Goal: Contribute content

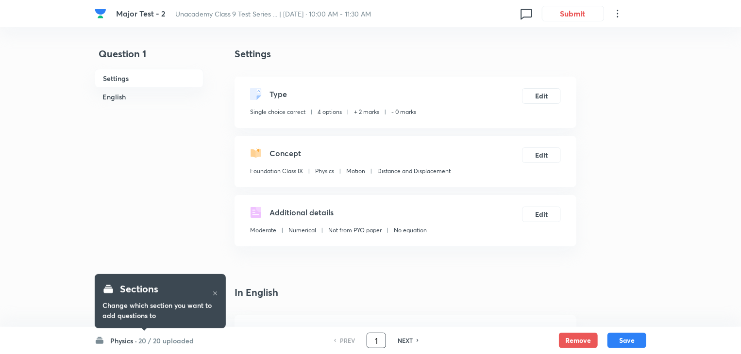
click at [374, 333] on input "1" at bounding box center [376, 341] width 18 height 17
type input "29"
checkbox input "false"
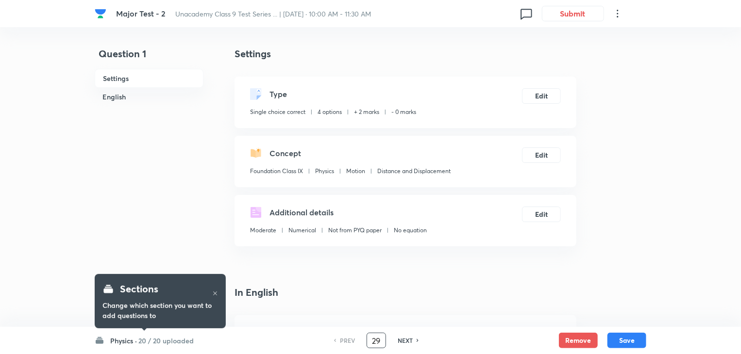
checkbox input "true"
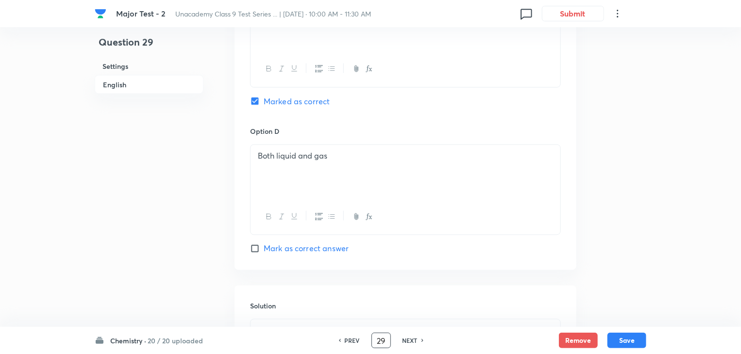
scroll to position [812, 0]
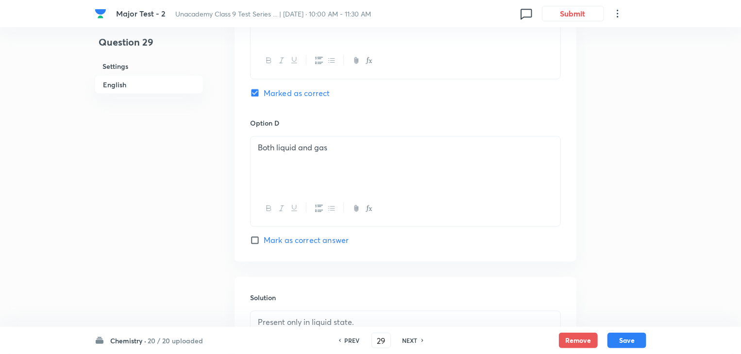
click at [257, 237] on input "Mark as correct answer" at bounding box center [257, 241] width 14 height 10
checkbox input "true"
checkbox input "false"
click at [634, 340] on button "Save" at bounding box center [626, 340] width 39 height 16
type input "30"
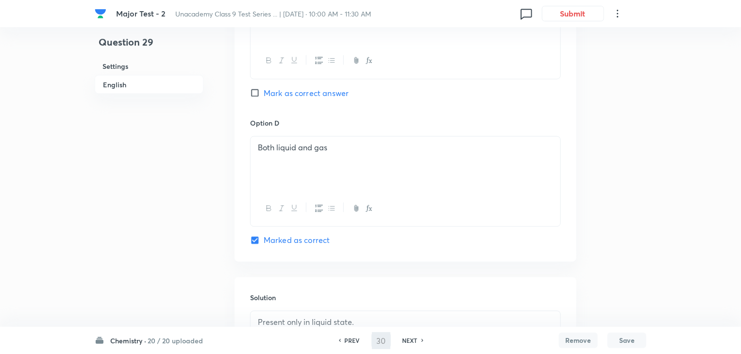
checkbox input "false"
checkbox input "true"
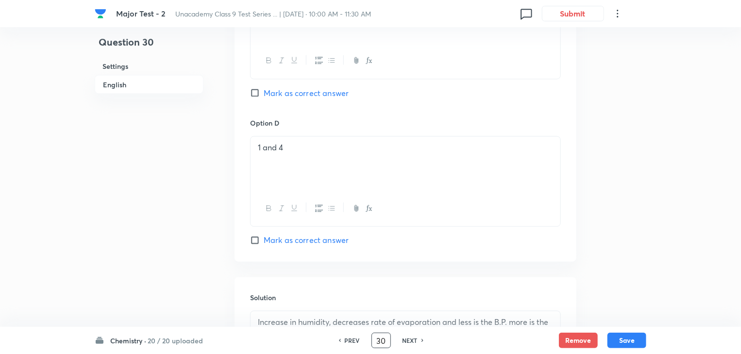
click at [379, 344] on input "30" at bounding box center [381, 341] width 18 height 17
type input "54"
checkbox input "true"
checkbox input "false"
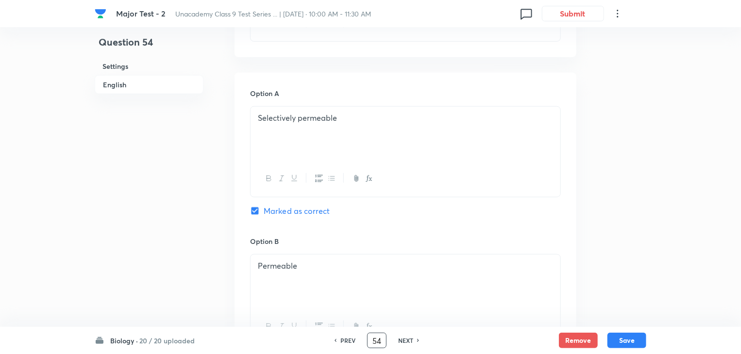
scroll to position [422, 0]
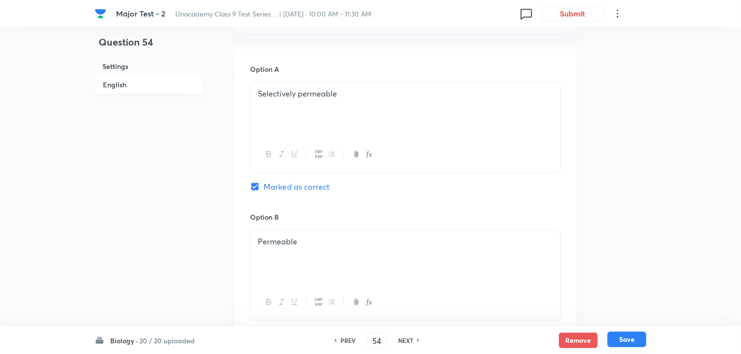
click at [611, 341] on button "Save" at bounding box center [626, 340] width 39 height 16
type input "55"
checkbox input "false"
checkbox input "true"
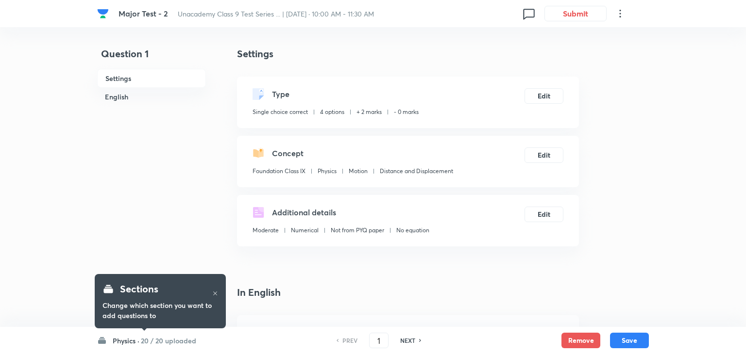
checkbox input "true"
click at [370, 343] on input "1" at bounding box center [376, 341] width 18 height 17
type input "29"
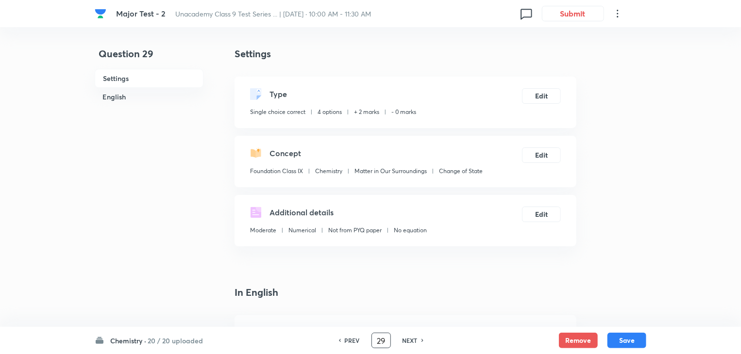
checkbox input "true"
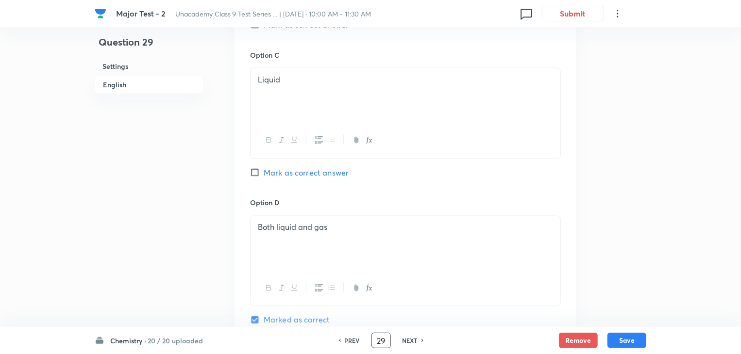
scroll to position [751, 0]
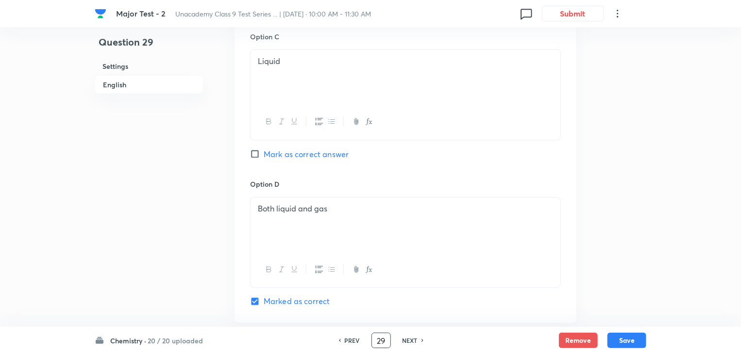
click at [379, 344] on input "29" at bounding box center [381, 341] width 18 height 17
type input "54"
checkbox input "false"
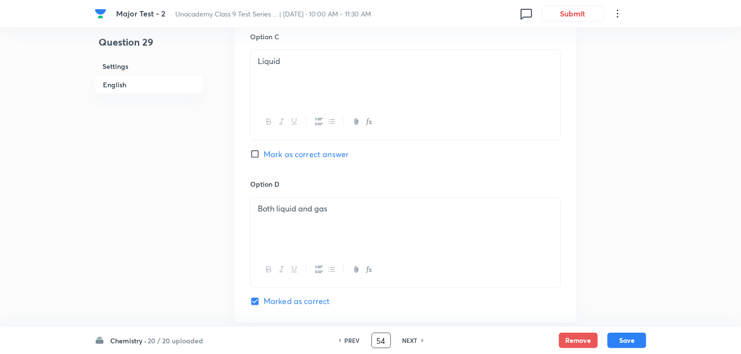
checkbox input "true"
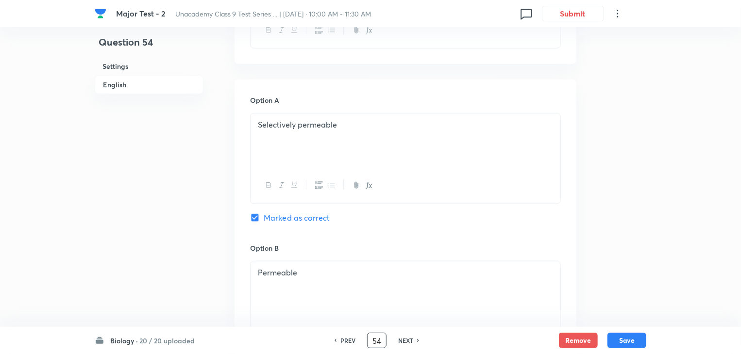
scroll to position [348, 0]
